Goal: Information Seeking & Learning: Understand process/instructions

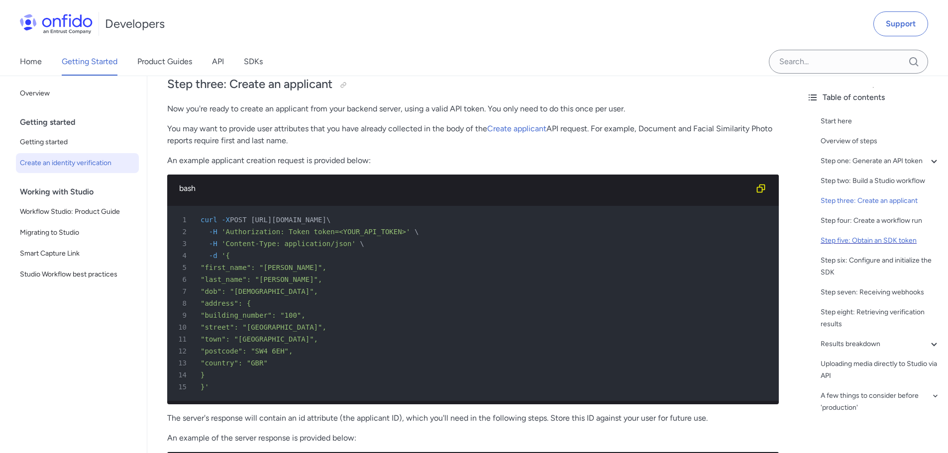
click at [890, 247] on div "Step five: Obtain an SDK token" at bounding box center [879, 241] width 119 height 12
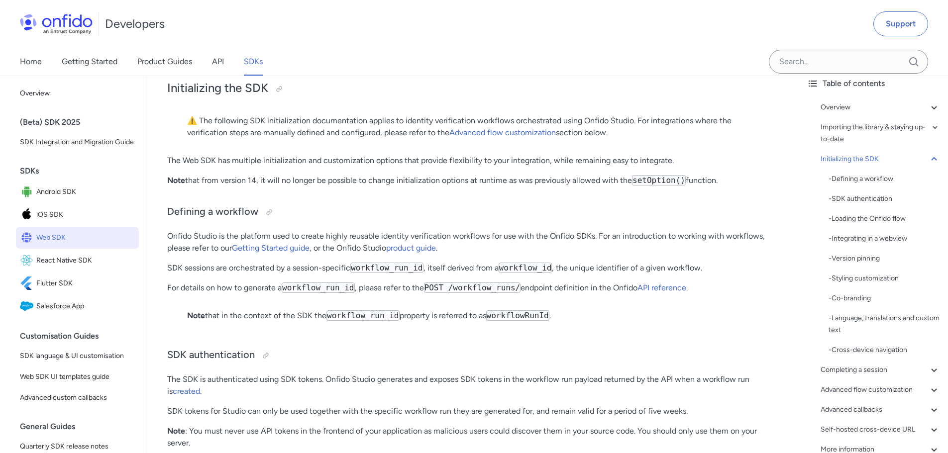
scroll to position [99, 0]
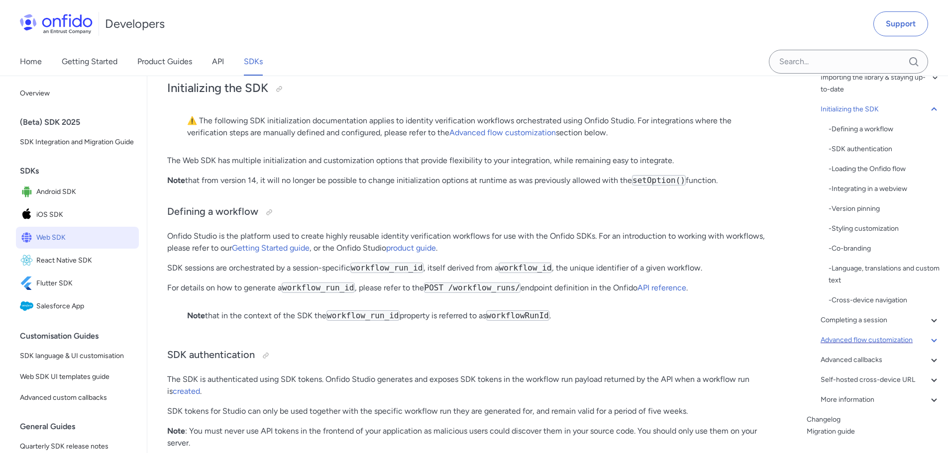
click at [928, 345] on icon at bounding box center [934, 340] width 12 height 12
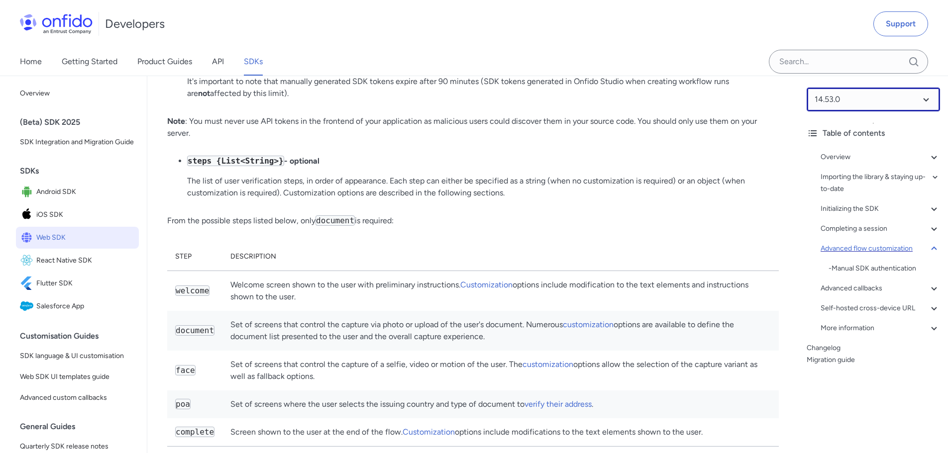
click at [848, 100] on select at bounding box center [872, 100] width 133 height 24
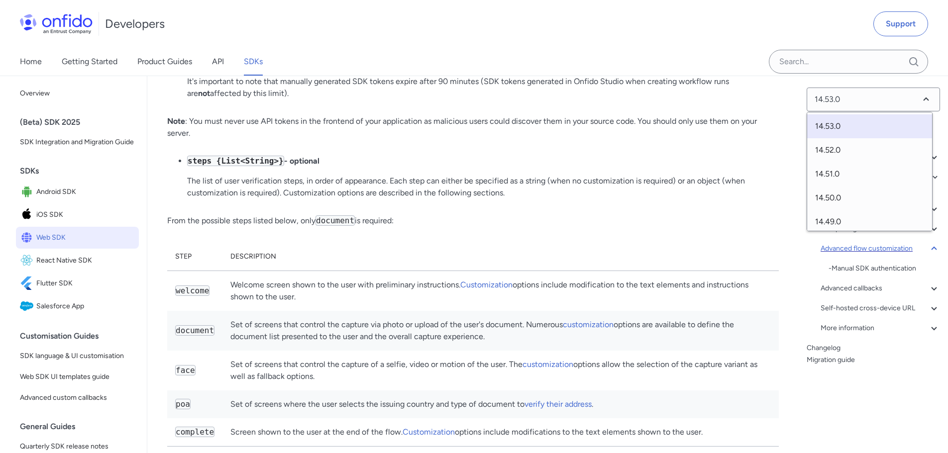
drag, startPoint x: 427, startPoint y: 223, endPoint x: 432, endPoint y: 220, distance: 5.8
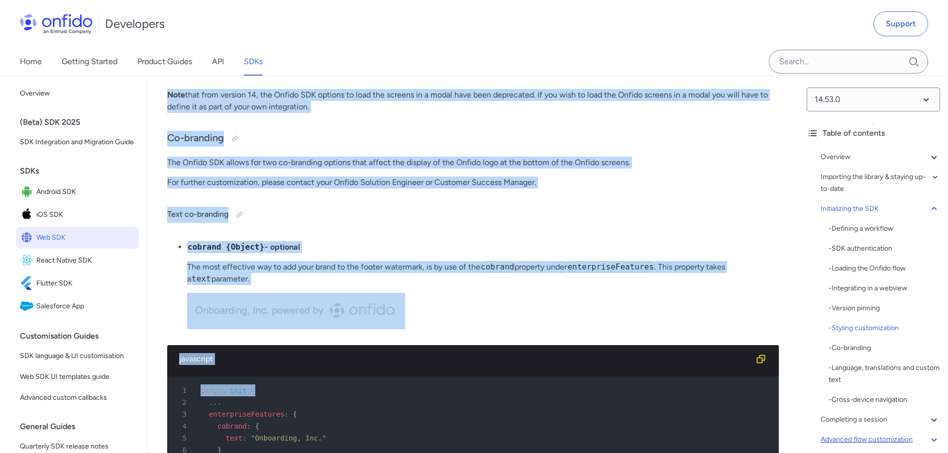
scroll to position [4040, 0]
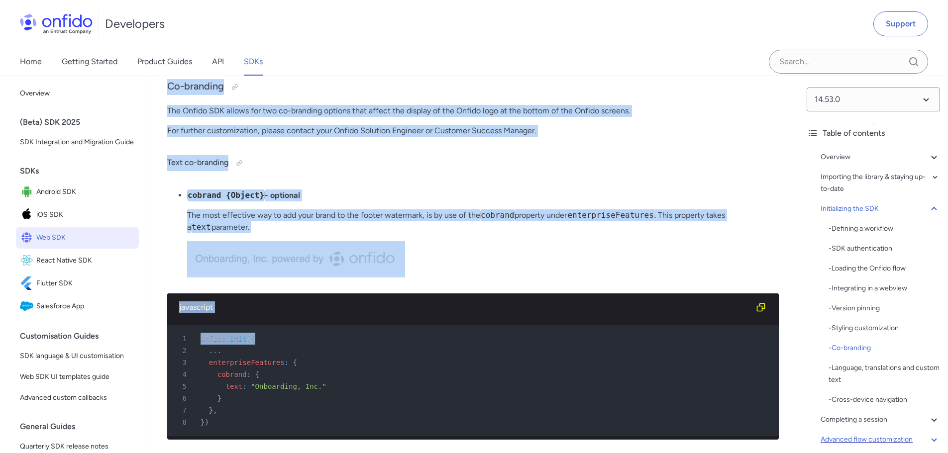
drag, startPoint x: 159, startPoint y: 161, endPoint x: 432, endPoint y: 113, distance: 277.2
copy div "Importing the library & staying up-to-date The Onfido Web SDK can be added to y…"
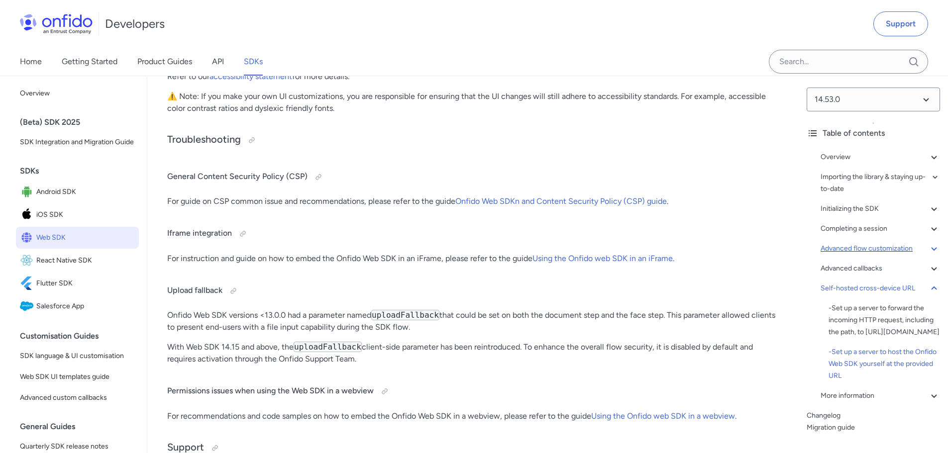
scroll to position [26502, 0]
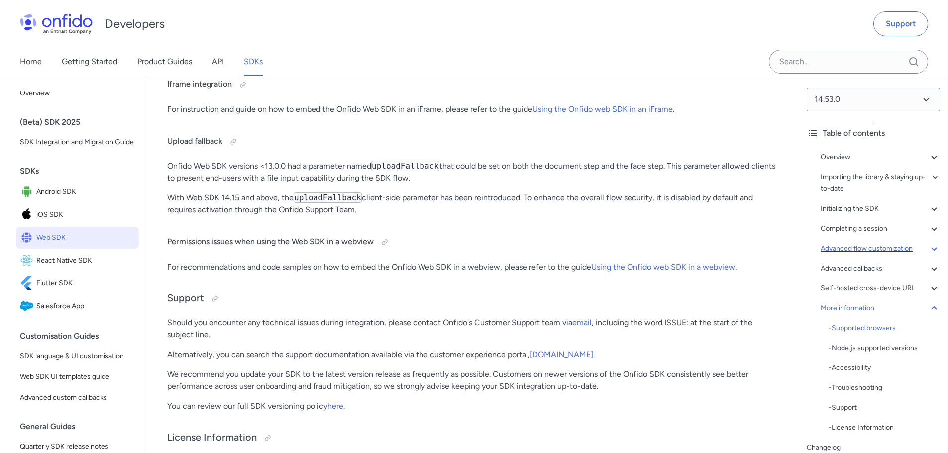
drag, startPoint x: 174, startPoint y: 224, endPoint x: 373, endPoint y: 228, distance: 199.0
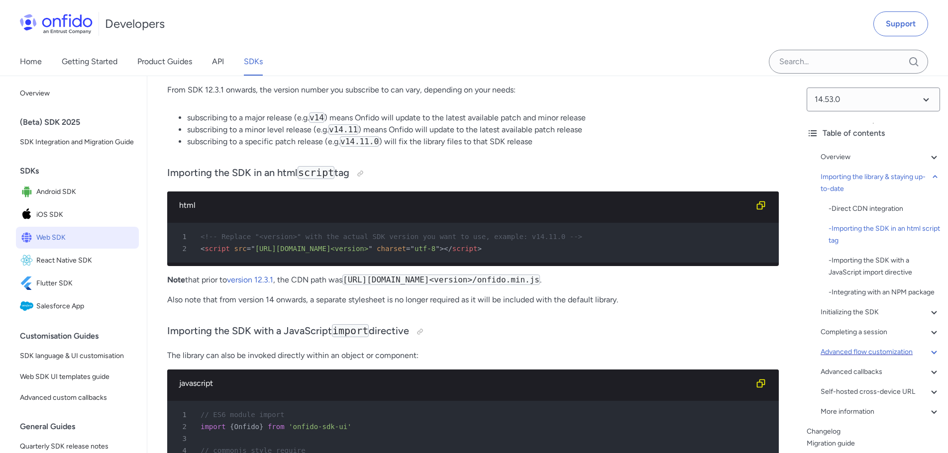
scroll to position [1144, 0]
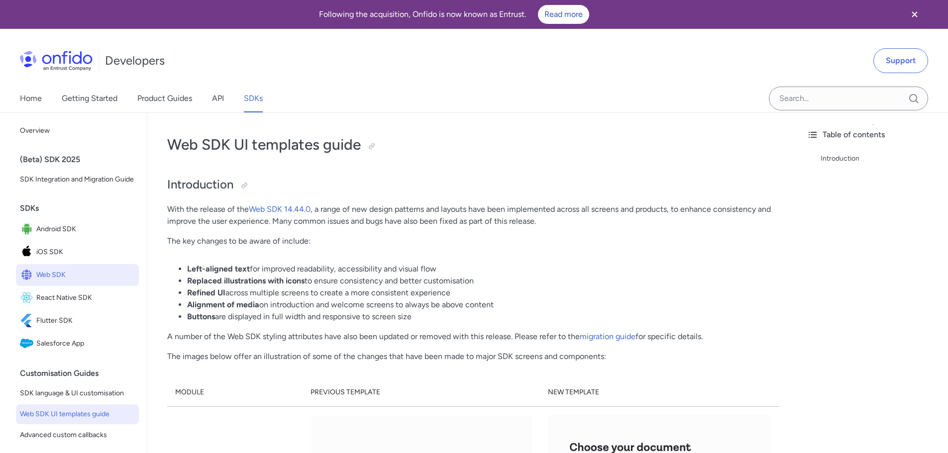
scroll to position [50, 0]
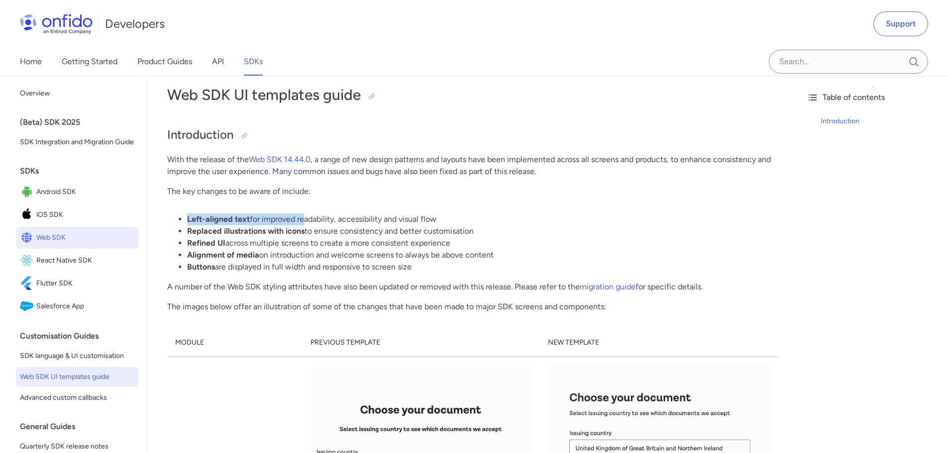
drag, startPoint x: 185, startPoint y: 216, endPoint x: 327, endPoint y: 214, distance: 142.3
click at [309, 214] on ul "Left-aligned text for improved readability, accessibility and visual flow Repla…" at bounding box center [472, 243] width 611 height 60
drag, startPoint x: 337, startPoint y: 214, endPoint x: 344, endPoint y: 215, distance: 7.0
click at [339, 214] on li "Left-aligned text for improved readability, accessibility and visual flow" at bounding box center [482, 219] width 591 height 12
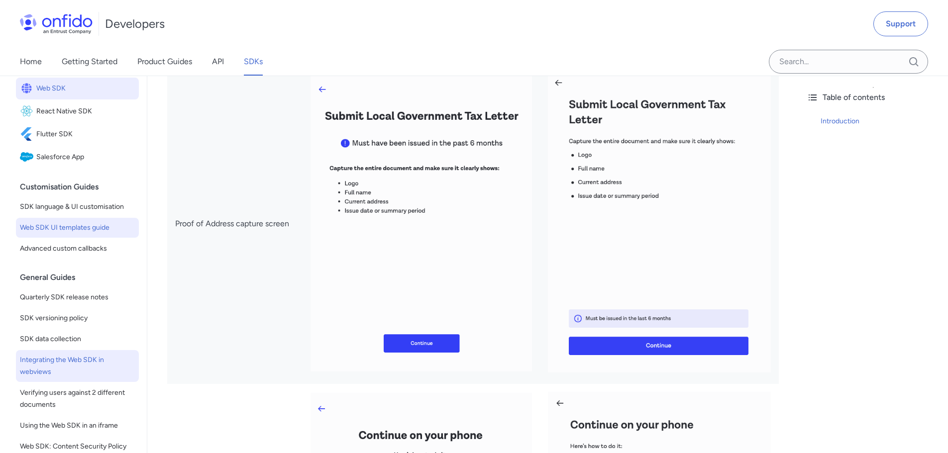
scroll to position [199, 0]
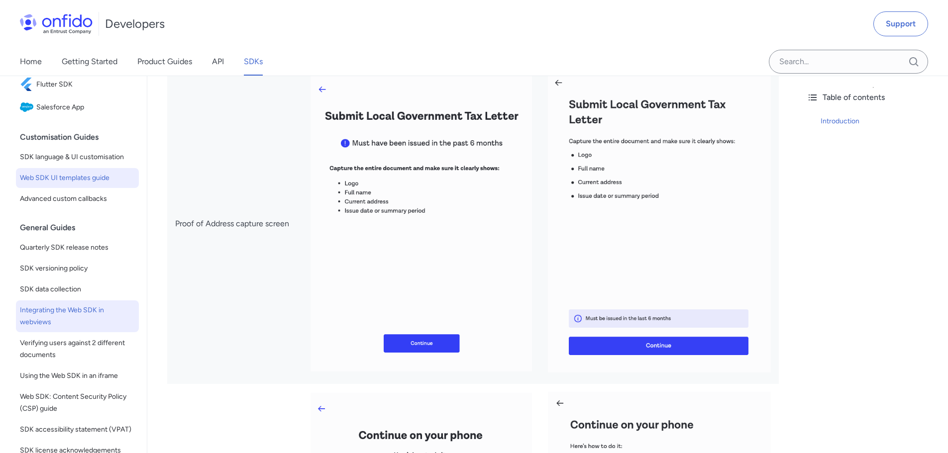
click at [95, 322] on span "Integrating the Web SDK in webviews" at bounding box center [77, 316] width 115 height 24
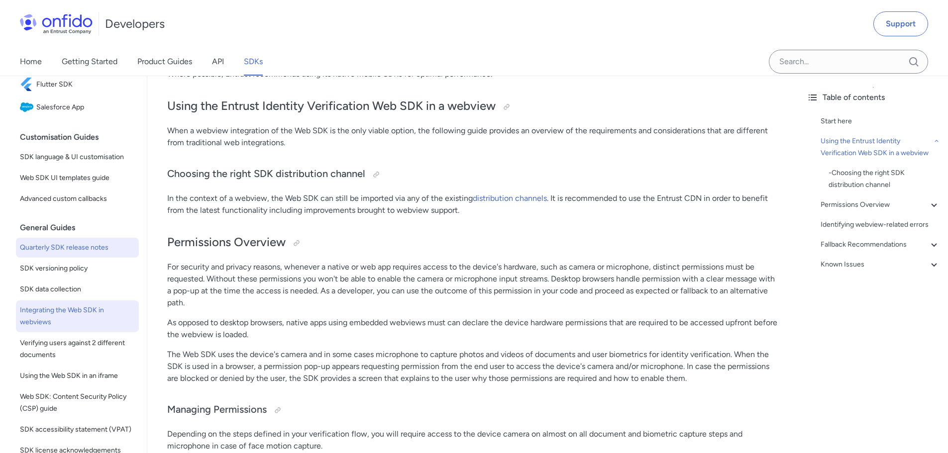
scroll to position [279, 0]
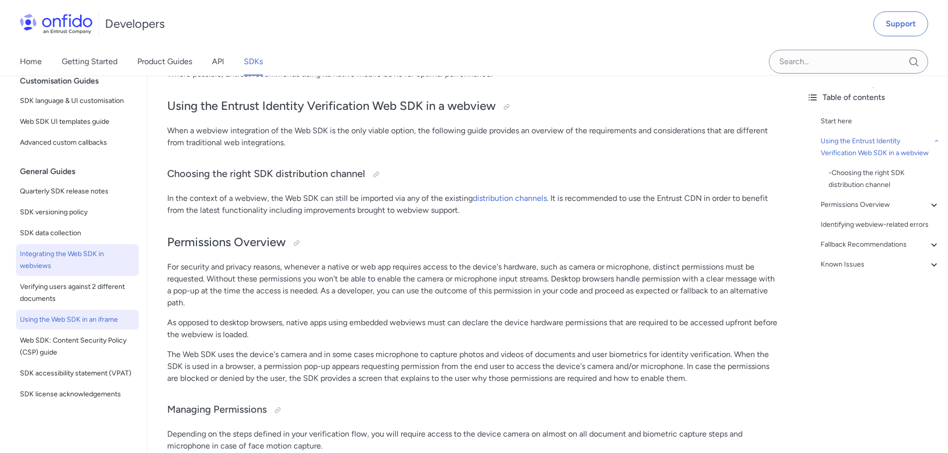
click at [109, 314] on span "Using the Web SDK in an iframe" at bounding box center [77, 320] width 115 height 12
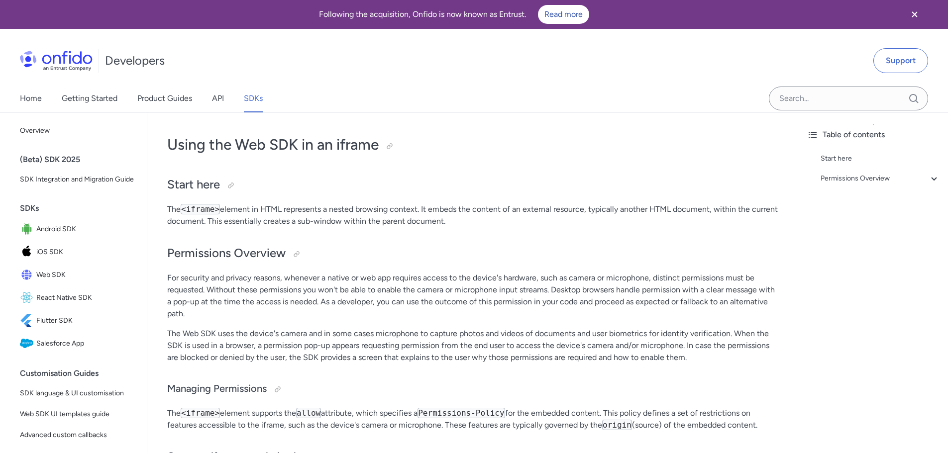
click at [232, 279] on p "For security and privacy reasons, whenever a native or web app requires access …" at bounding box center [472, 296] width 611 height 48
click at [49, 282] on span "Web SDK" at bounding box center [85, 275] width 98 height 14
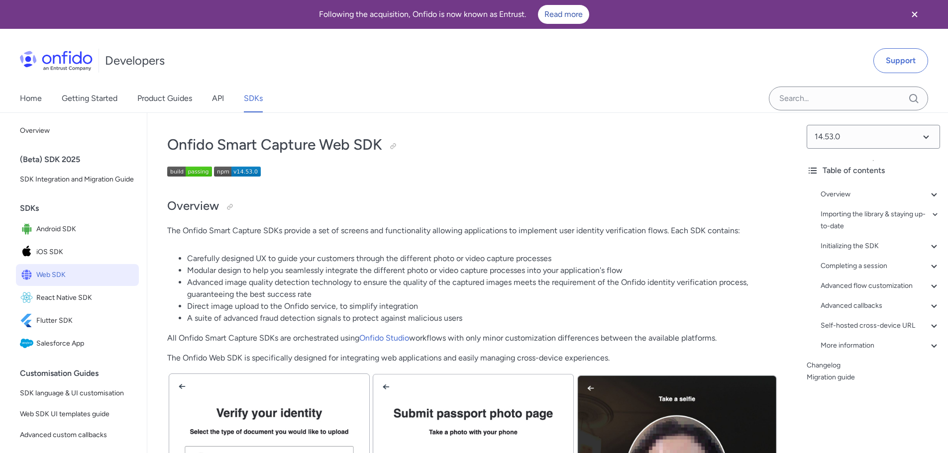
click at [189, 171] on img at bounding box center [189, 172] width 45 height 10
click at [862, 345] on div "More information" at bounding box center [879, 346] width 119 height 12
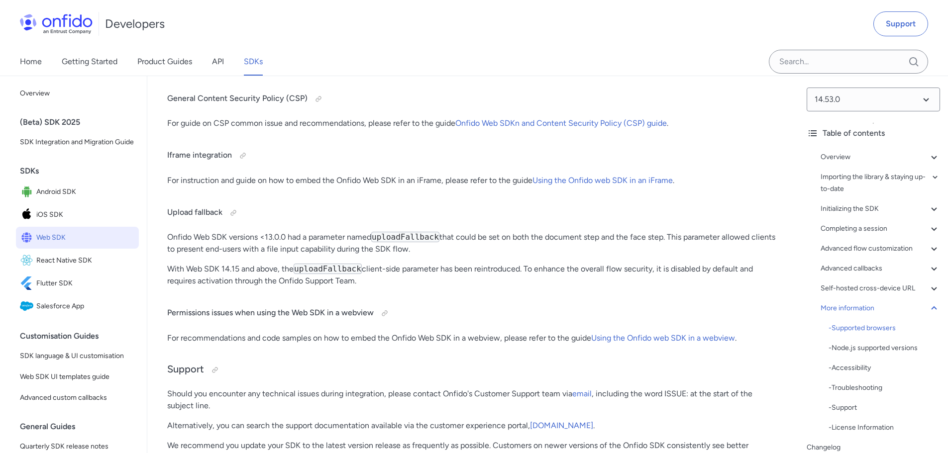
scroll to position [50, 0]
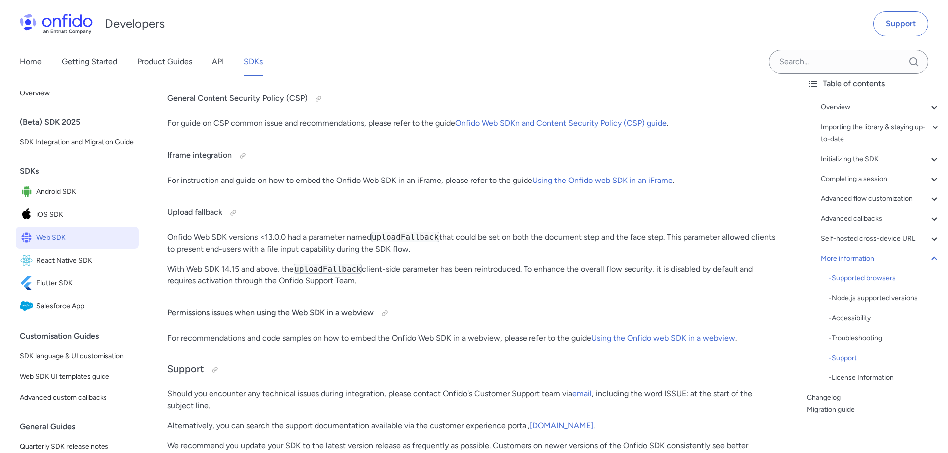
click at [855, 360] on div "- Support" at bounding box center [883, 358] width 111 height 12
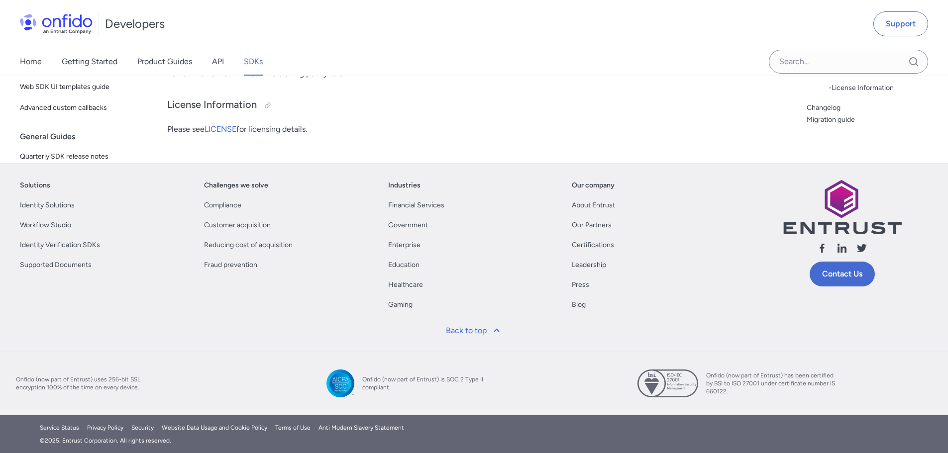
scroll to position [27026, 0]
drag, startPoint x: 250, startPoint y: 184, endPoint x: 396, endPoint y: 188, distance: 145.8
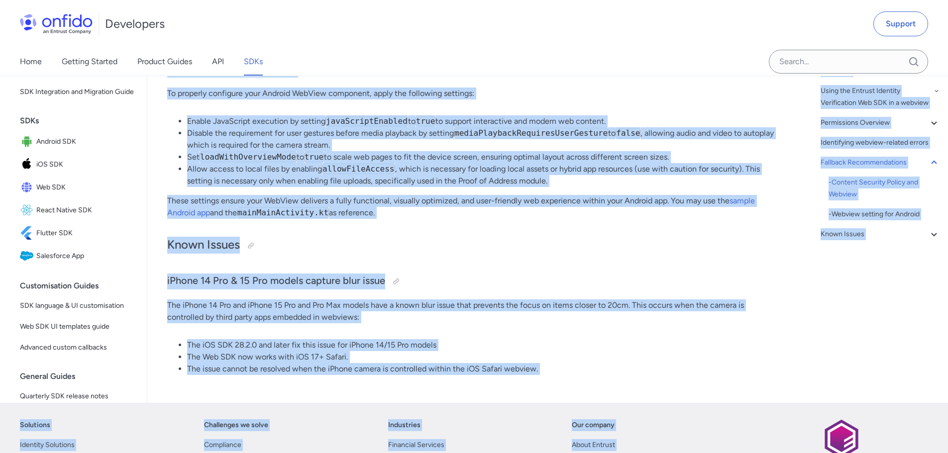
scroll to position [2177, 0]
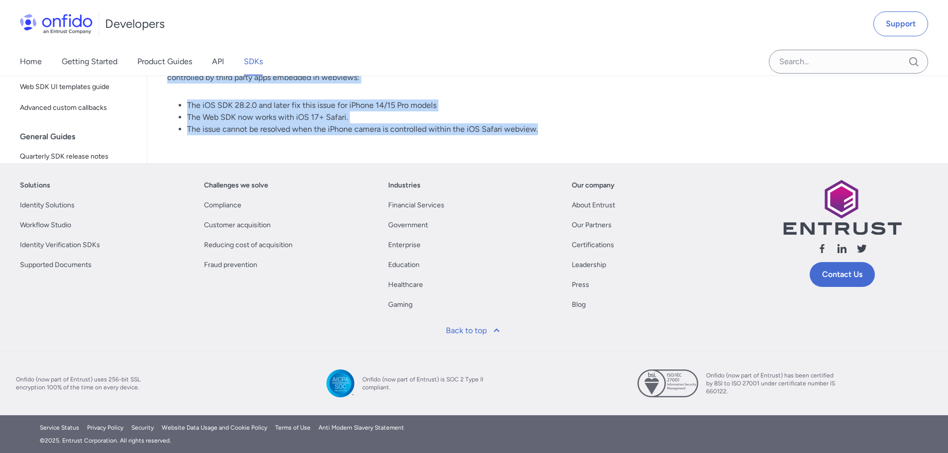
drag, startPoint x: 172, startPoint y: 93, endPoint x: 608, endPoint y: 129, distance: 437.2
